Goal: Use online tool/utility: Utilize a website feature to perform a specific function

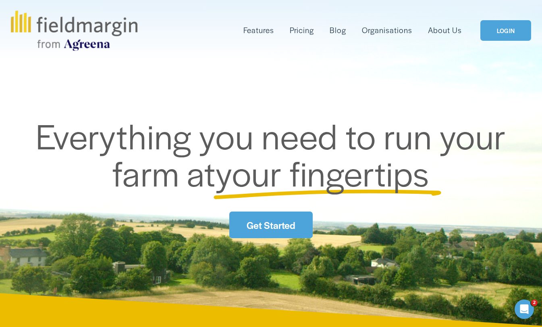
click at [496, 31] on link "LOGIN" at bounding box center [506, 30] width 51 height 21
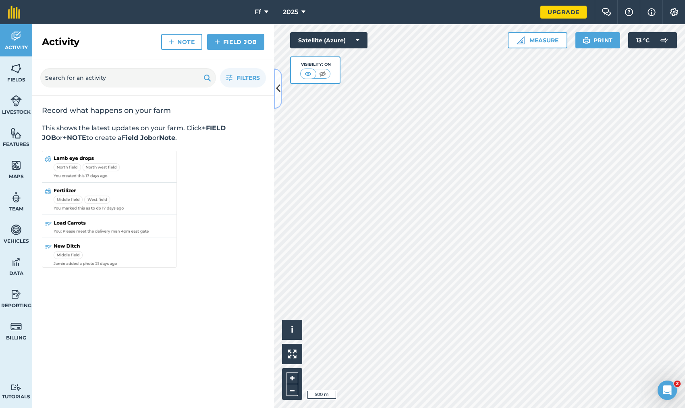
click at [276, 94] on icon at bounding box center [278, 88] width 4 height 14
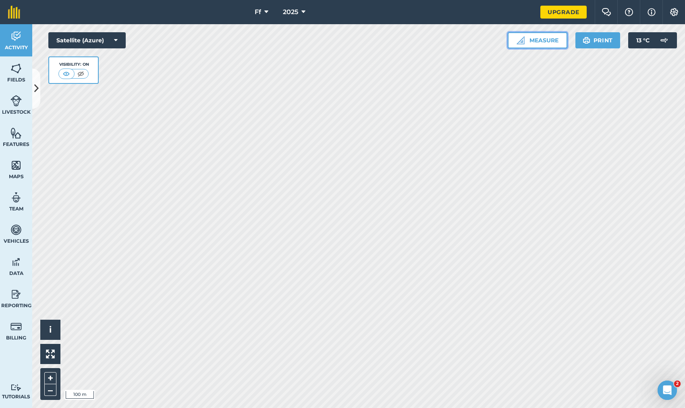
click at [541, 40] on button "Measure" at bounding box center [538, 40] width 60 height 16
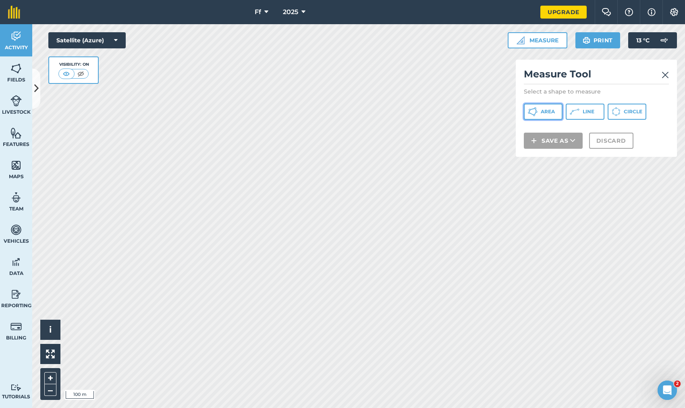
click at [554, 105] on button "Area" at bounding box center [543, 112] width 39 height 16
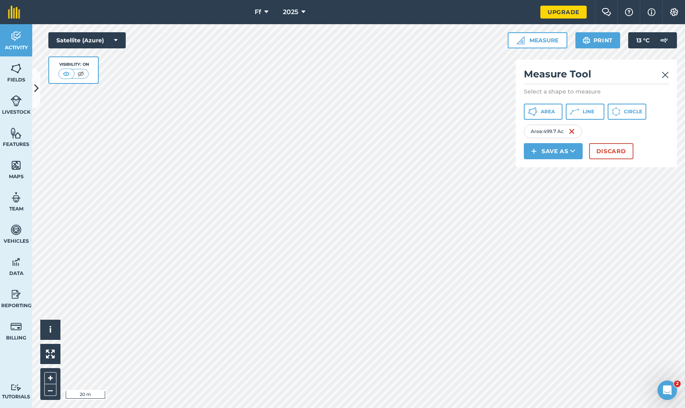
click at [448, 408] on html "Ff 2025 Upgrade Farm Chat Help Info Settings Map printing is not available on o…" at bounding box center [342, 204] width 685 height 408
click at [406, 408] on html "Ff 2025 Upgrade Farm Chat Help Info Settings Map printing is not available on o…" at bounding box center [342, 204] width 685 height 408
click at [552, 110] on span "Area" at bounding box center [548, 111] width 14 height 6
click at [643, 131] on img at bounding box center [640, 132] width 6 height 10
